Goal: Task Accomplishment & Management: Complete application form

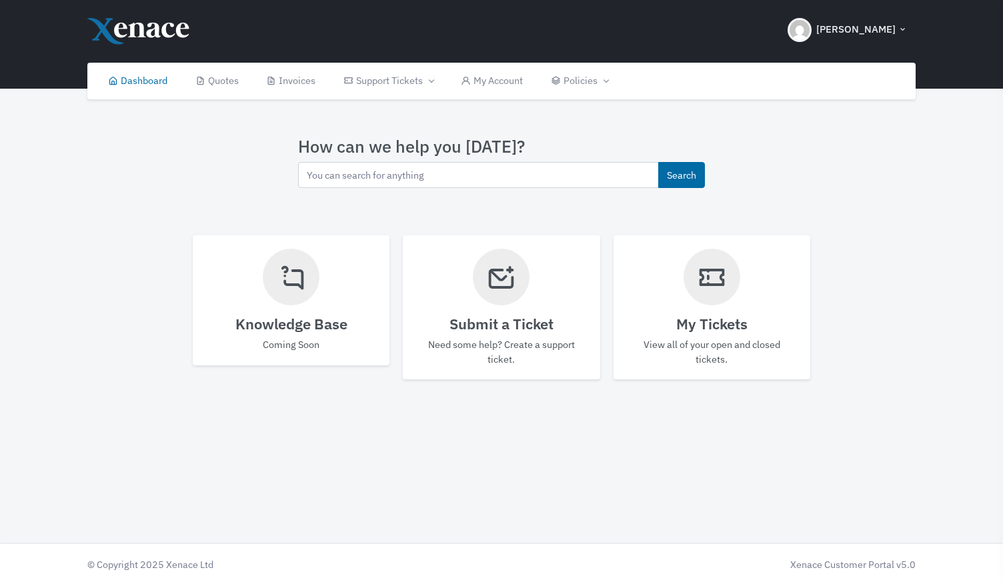
click at [504, 286] on icon at bounding box center [501, 277] width 30 height 45
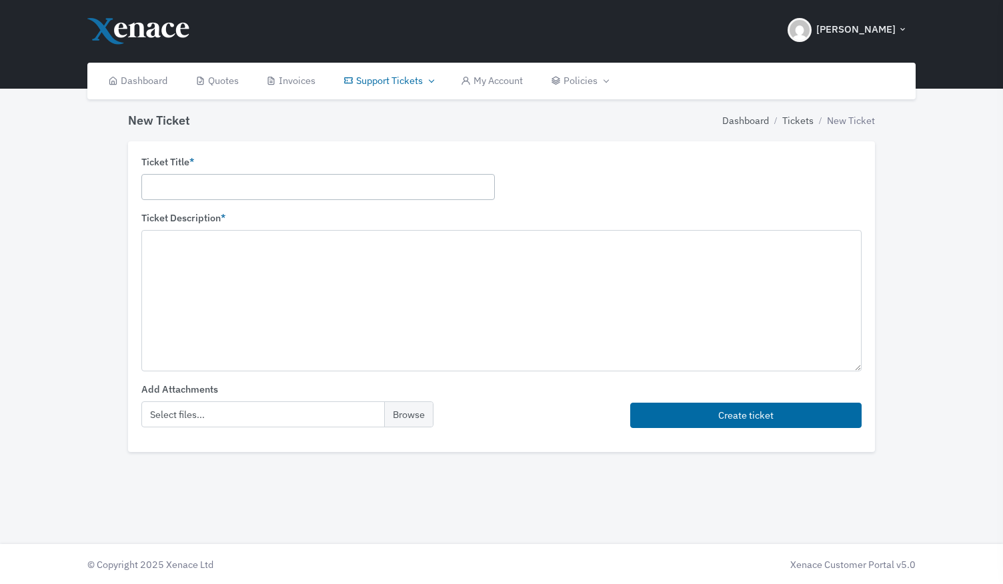
click at [179, 189] on input "text" at bounding box center [318, 187] width 354 height 26
type input "One drive Sync issues"
click at [167, 245] on textarea at bounding box center [501, 300] width 721 height 141
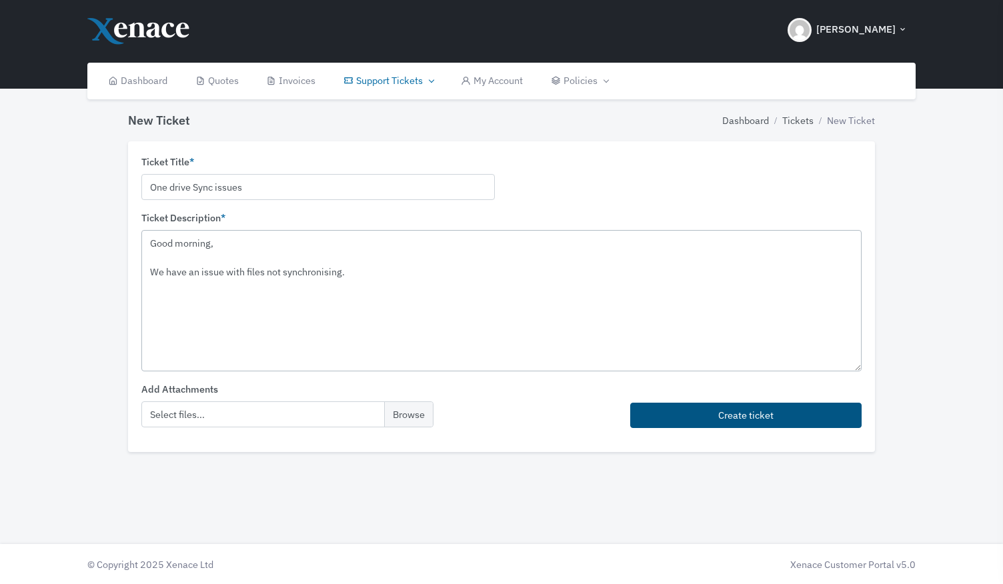
type textarea "Good morning, We have an issue with files not synchronising."
click at [738, 414] on button "Create ticket" at bounding box center [746, 416] width 232 height 26
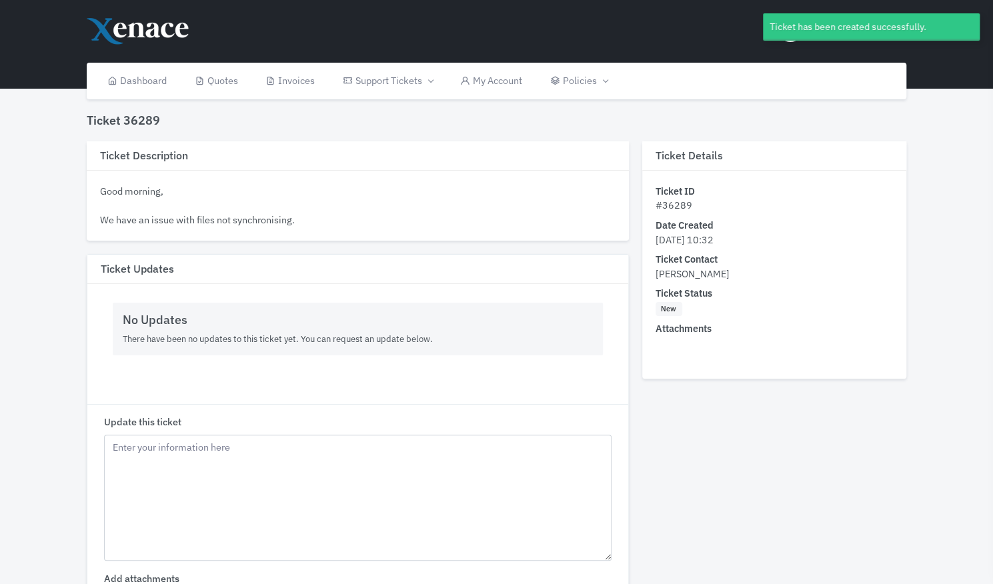
click at [834, 31] on div "Ticket has been created successfully." at bounding box center [871, 26] width 217 height 27
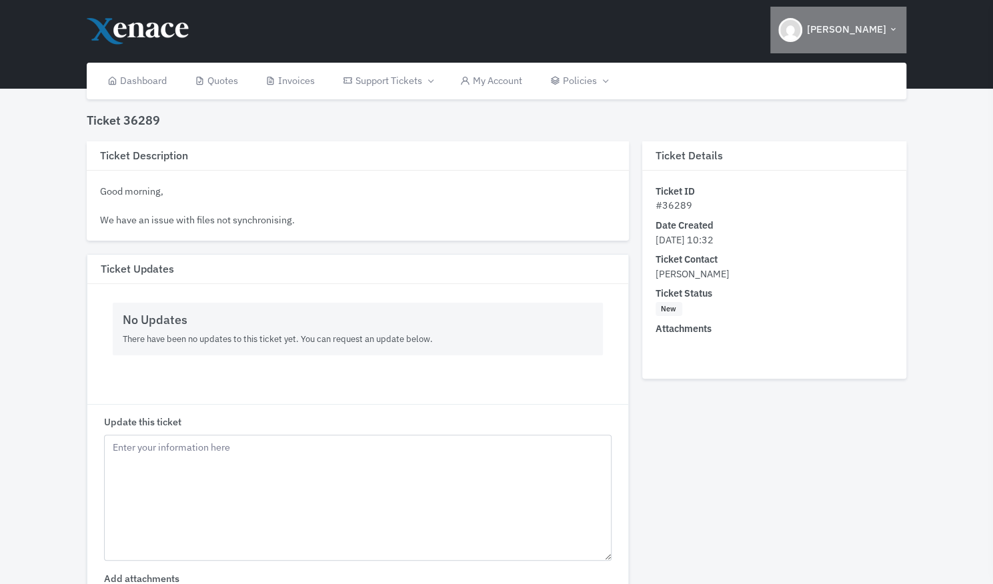
click at [803, 31] on img "button" at bounding box center [791, 30] width 24 height 24
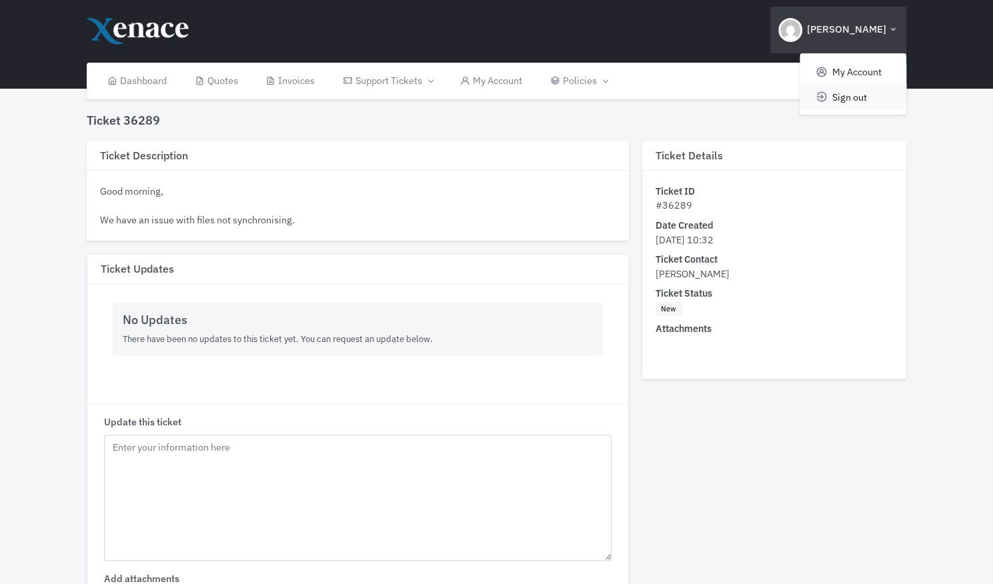
click at [847, 97] on span "Sign out" at bounding box center [850, 96] width 35 height 13
